Goal: Information Seeking & Learning: Learn about a topic

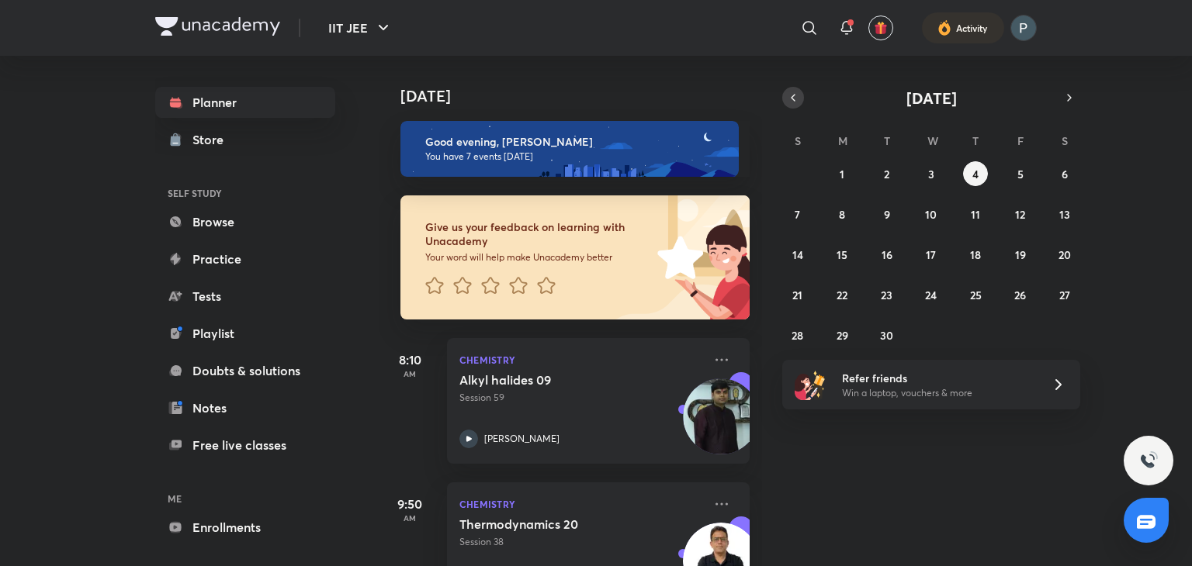
click at [796, 106] on button "button" at bounding box center [793, 98] width 22 height 22
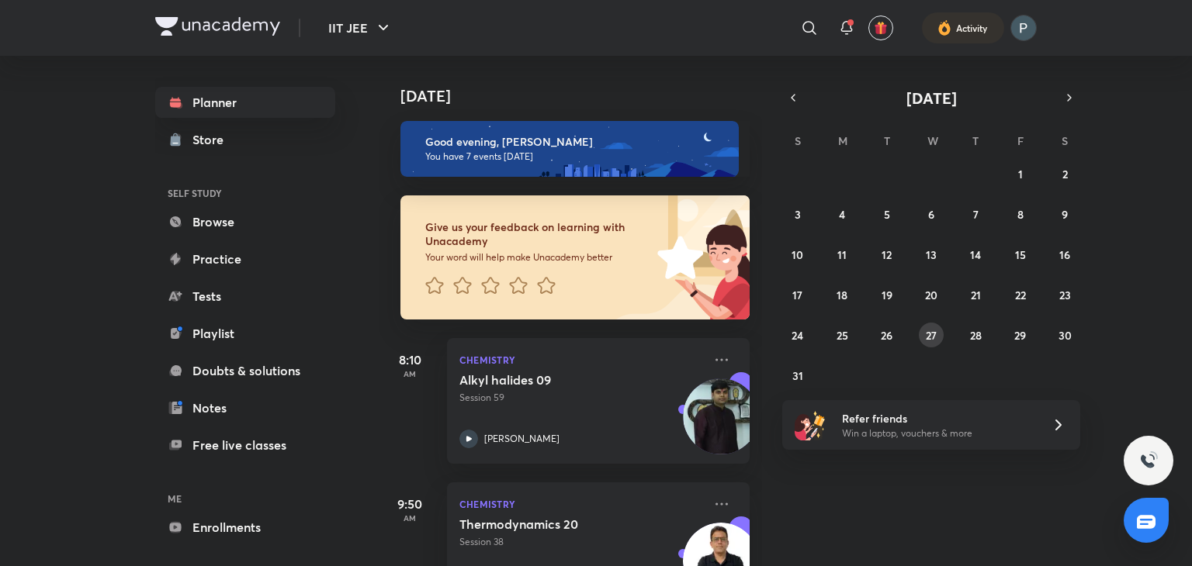
click at [932, 336] on abbr "27" at bounding box center [930, 335] width 11 height 15
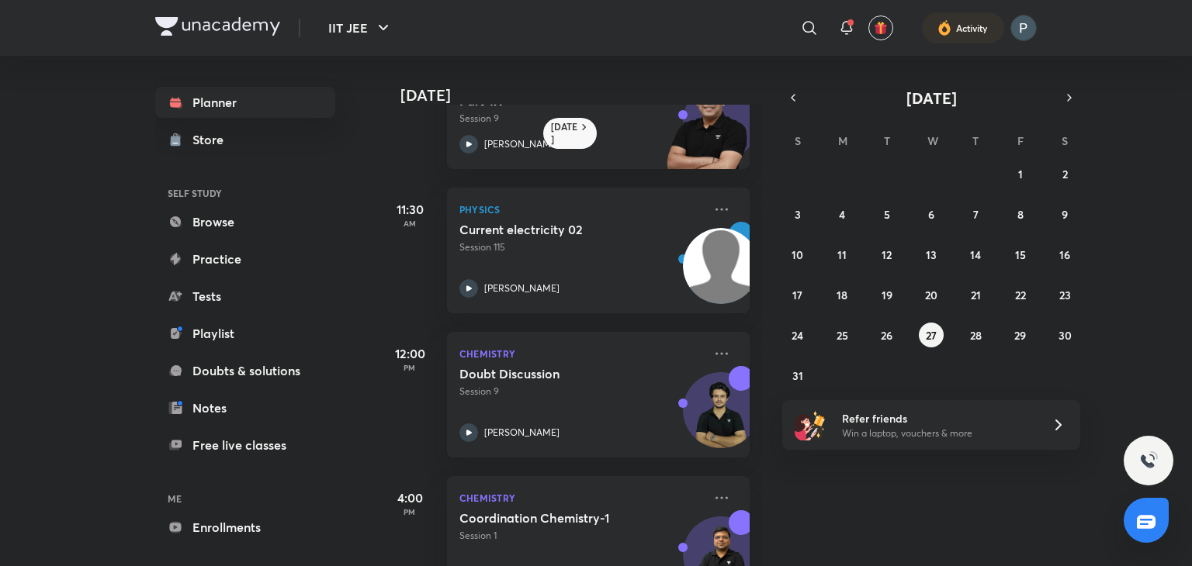
scroll to position [681, 0]
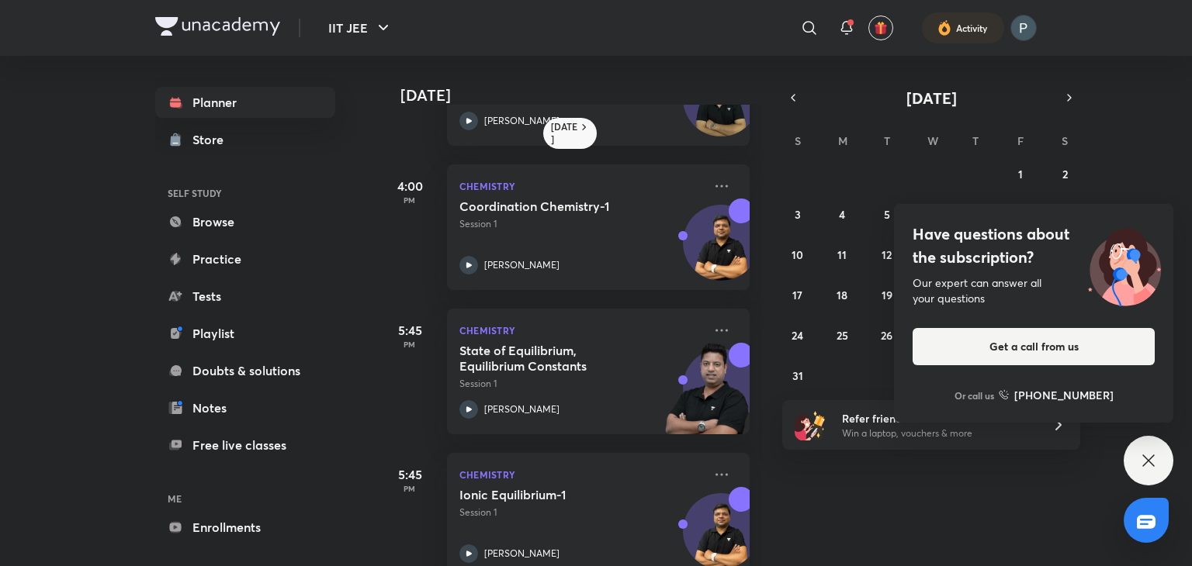
click at [1139, 459] on icon at bounding box center [1148, 460] width 19 height 19
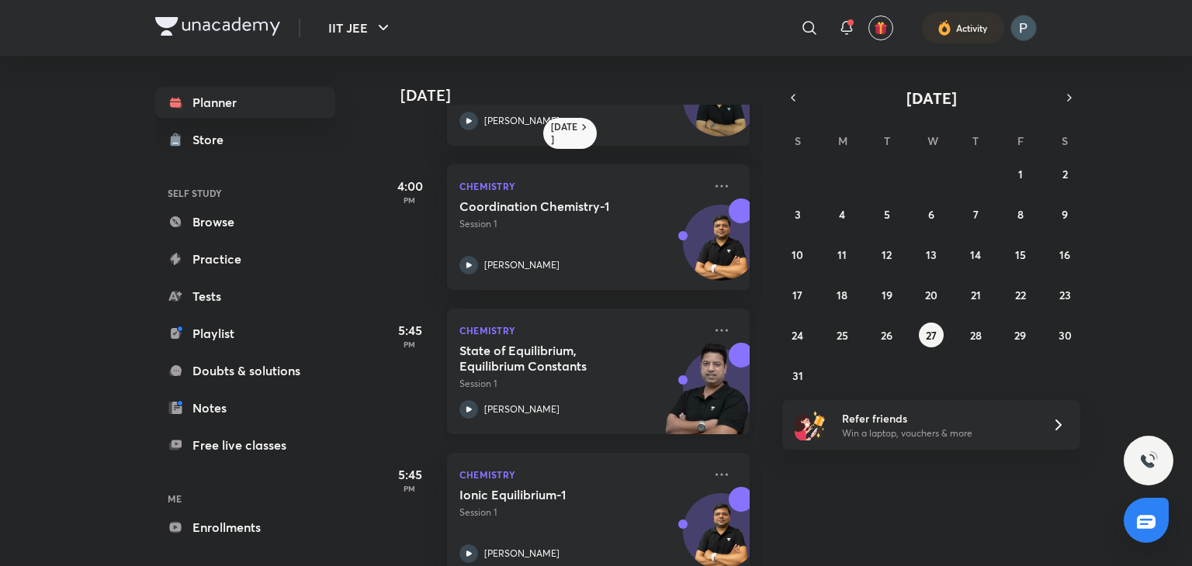
click at [475, 407] on icon at bounding box center [468, 409] width 19 height 19
